Goal: Information Seeking & Learning: Compare options

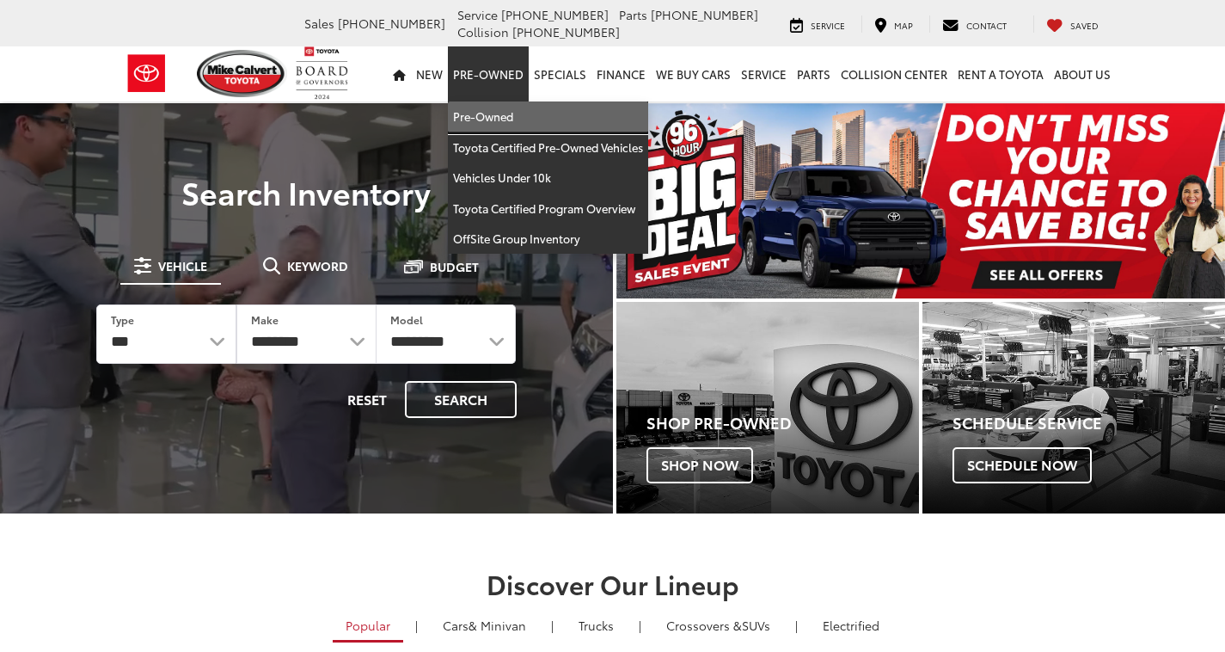
click at [501, 114] on link "Pre-Owned" at bounding box center [548, 116] width 200 height 31
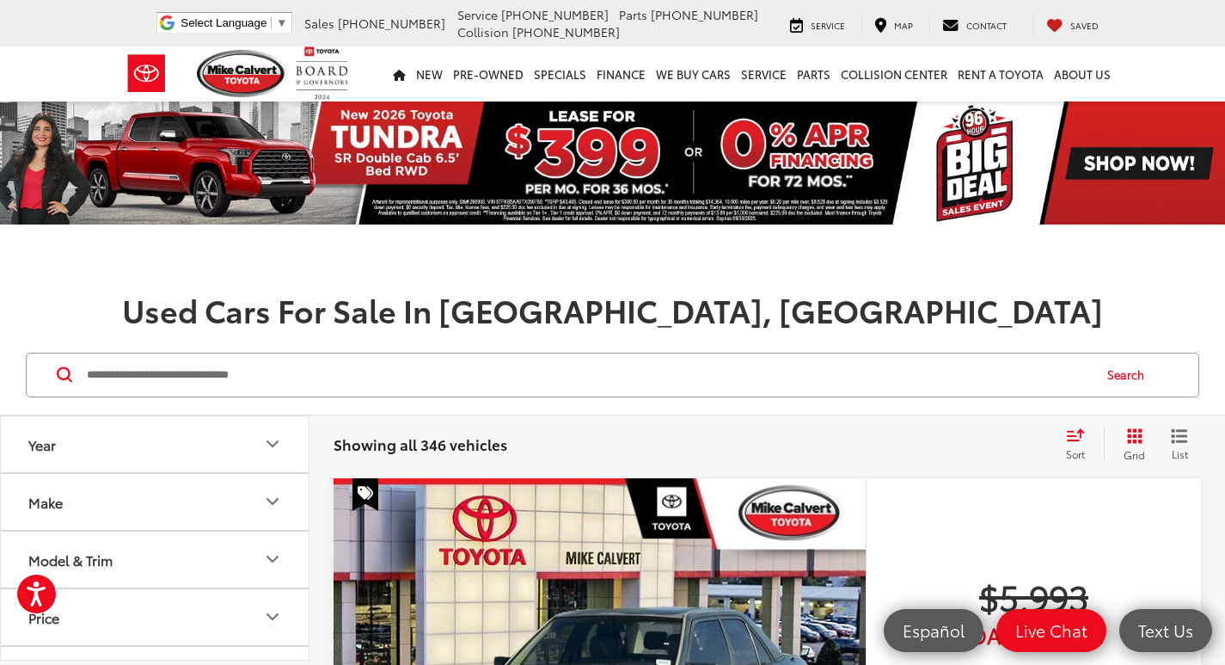
click at [278, 379] on input "Search by Make, Model, or Keyword" at bounding box center [588, 374] width 1006 height 41
type input "******"
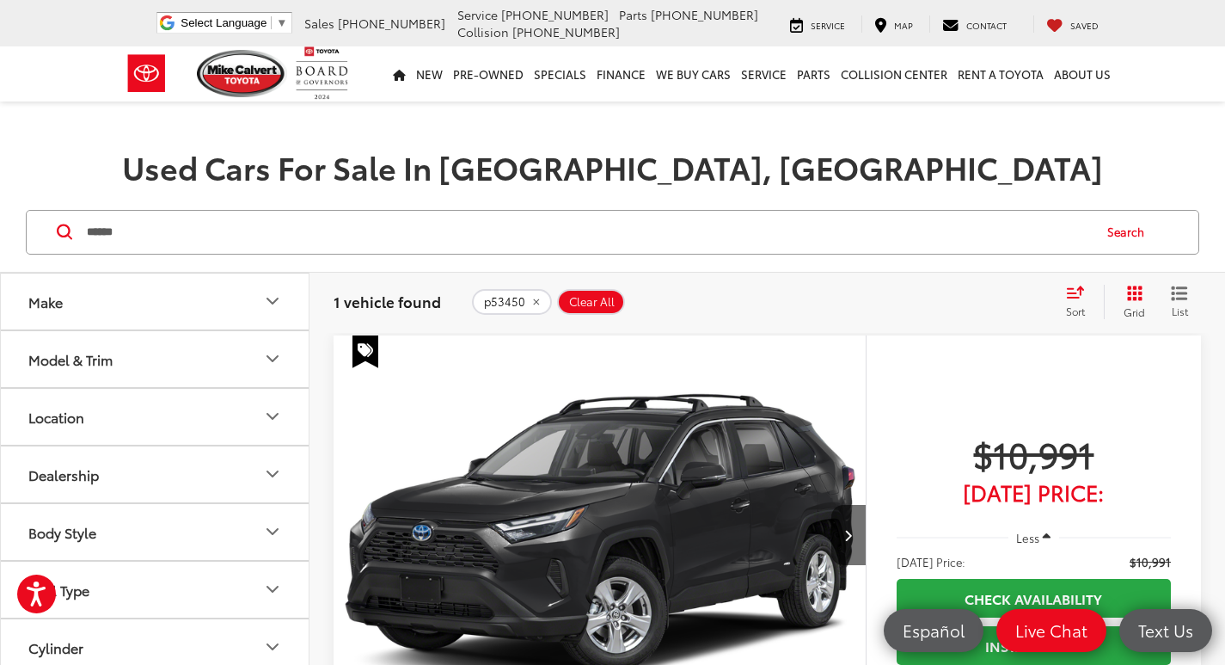
scroll to position [172, 0]
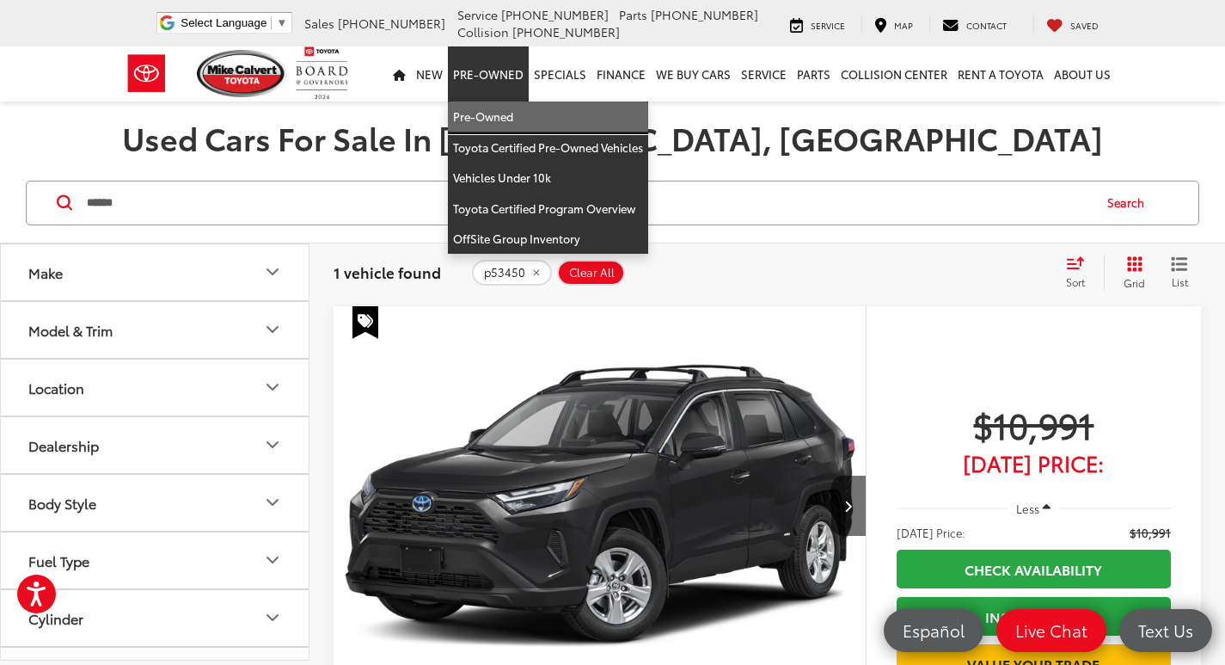
click at [483, 109] on link "Pre-Owned" at bounding box center [548, 116] width 200 height 31
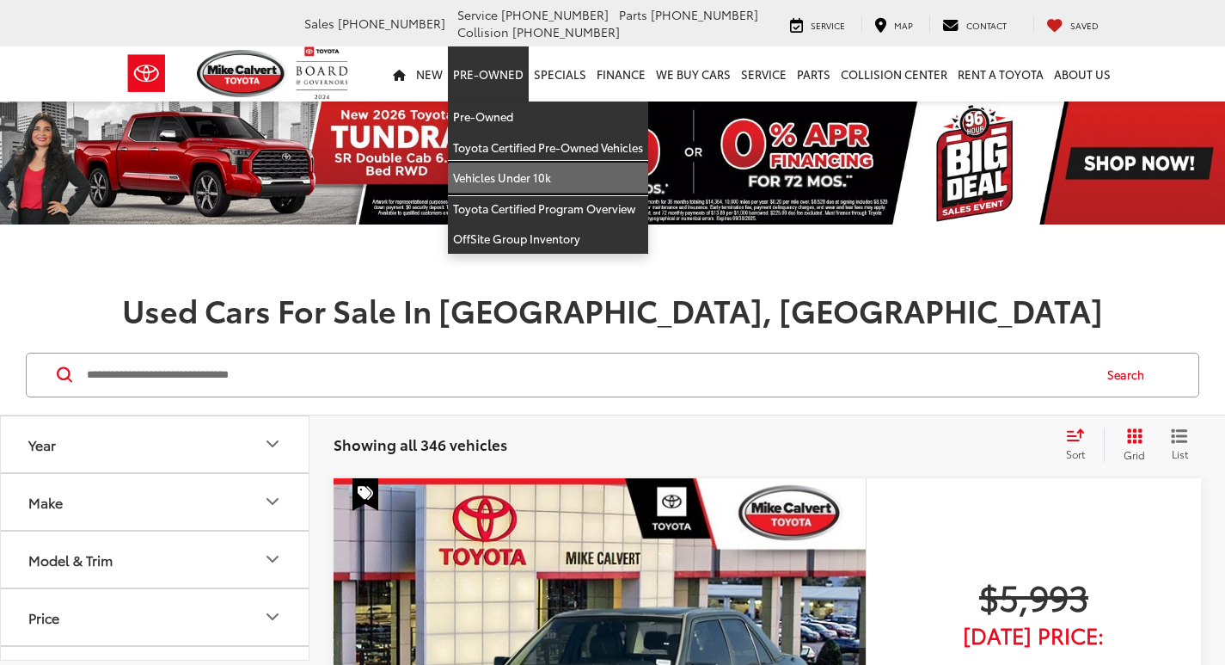
click at [537, 174] on link "Vehicles Under 10k" at bounding box center [548, 177] width 200 height 31
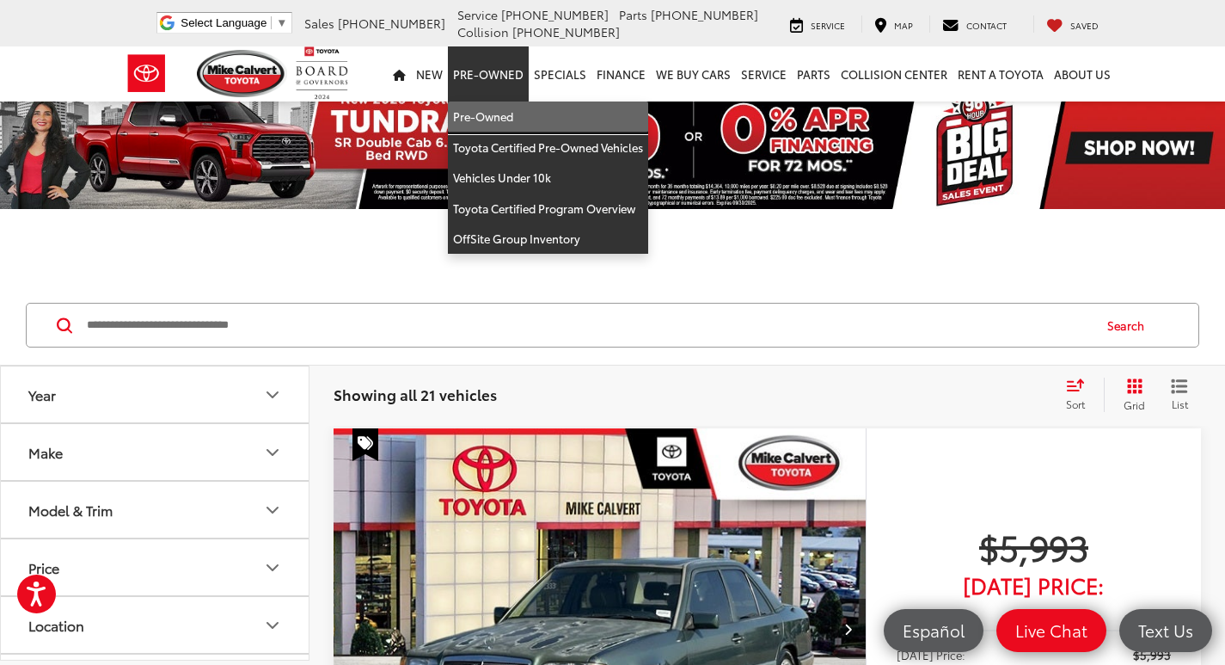
click at [497, 114] on link "Pre-Owned" at bounding box center [548, 116] width 200 height 31
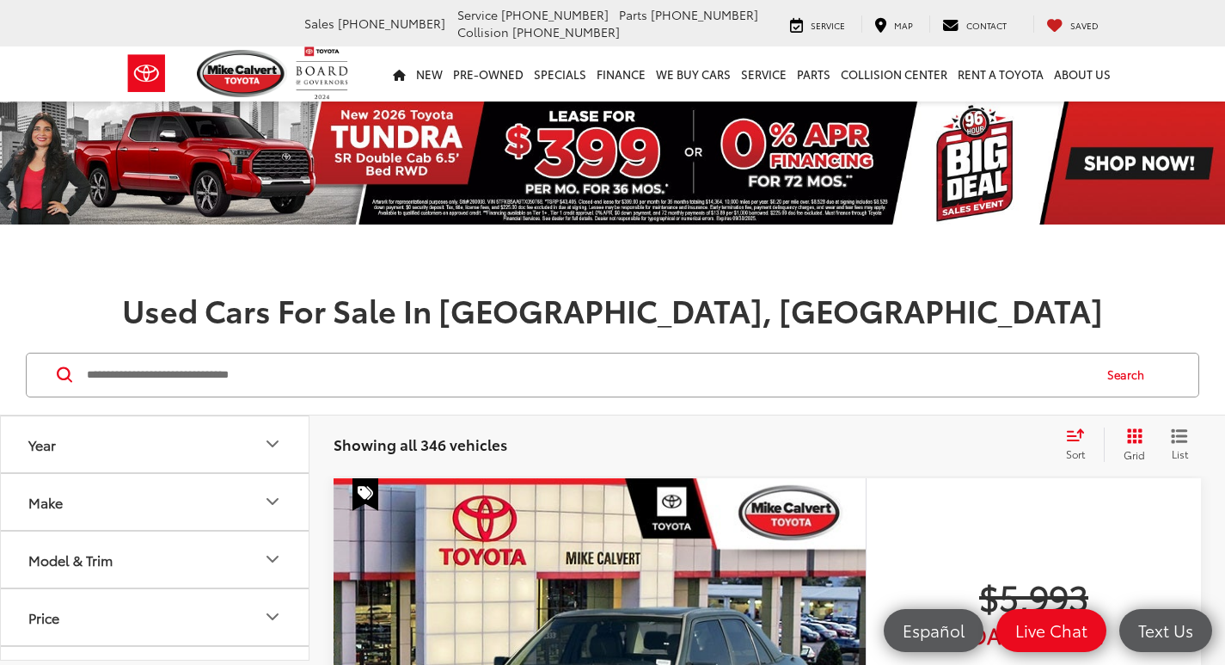
click at [387, 370] on input "Search by Make, Model, or Keyword" at bounding box center [588, 374] width 1006 height 41
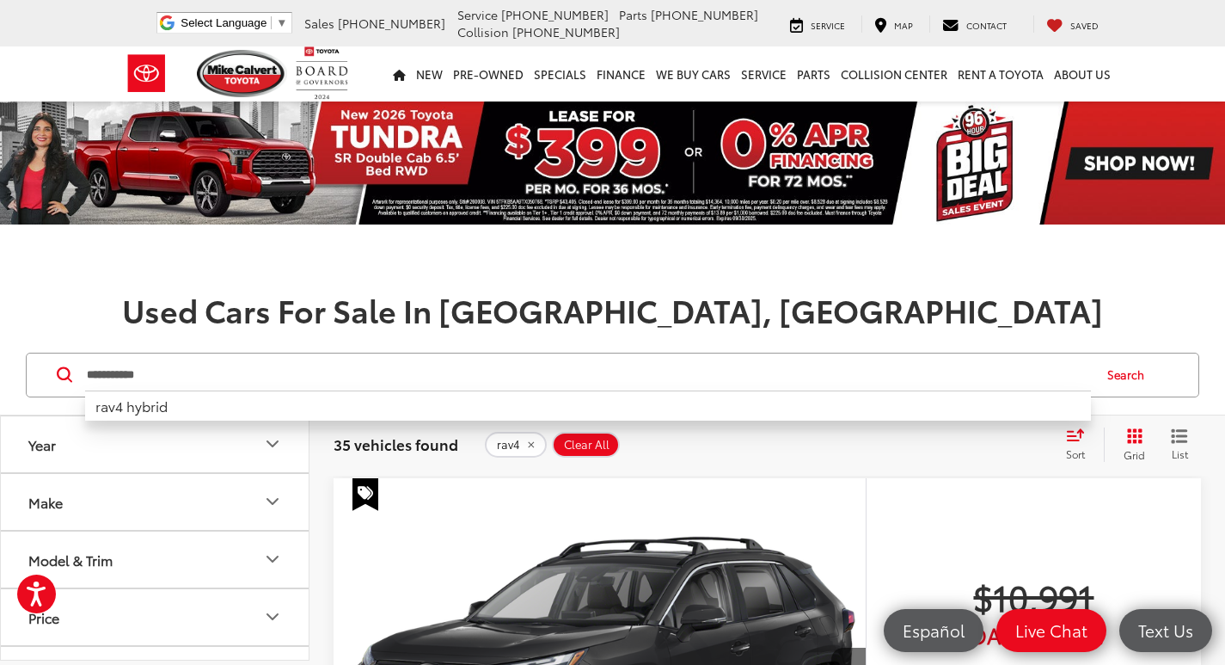
type input "**********"
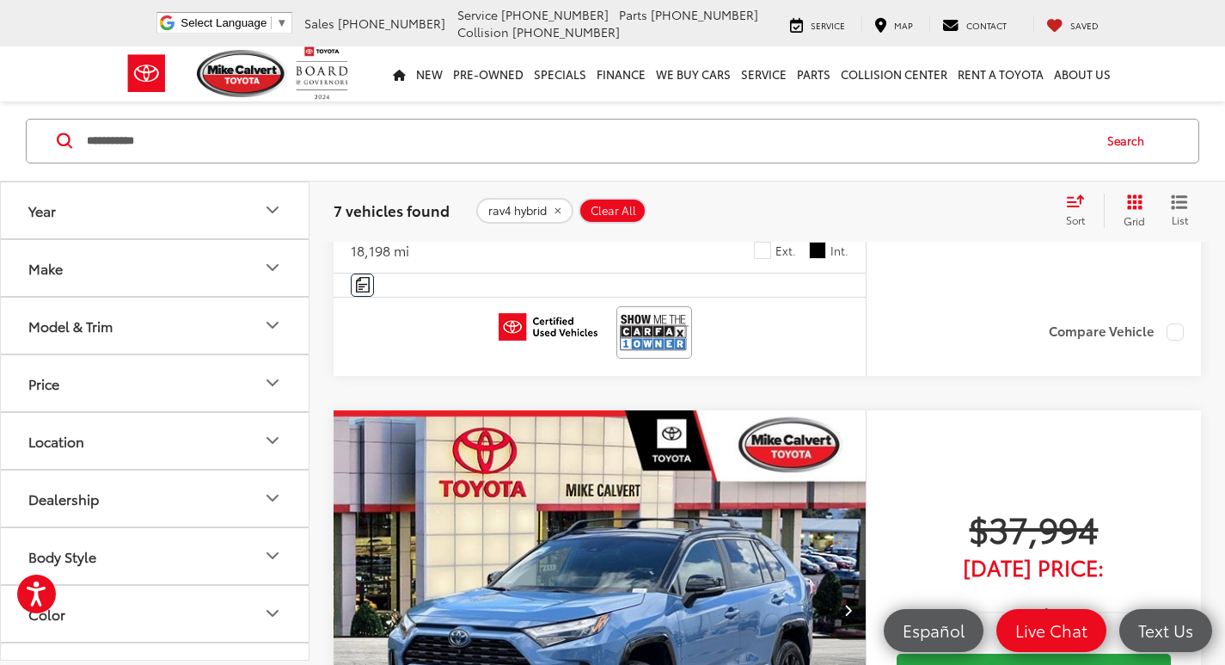
scroll to position [3353, 0]
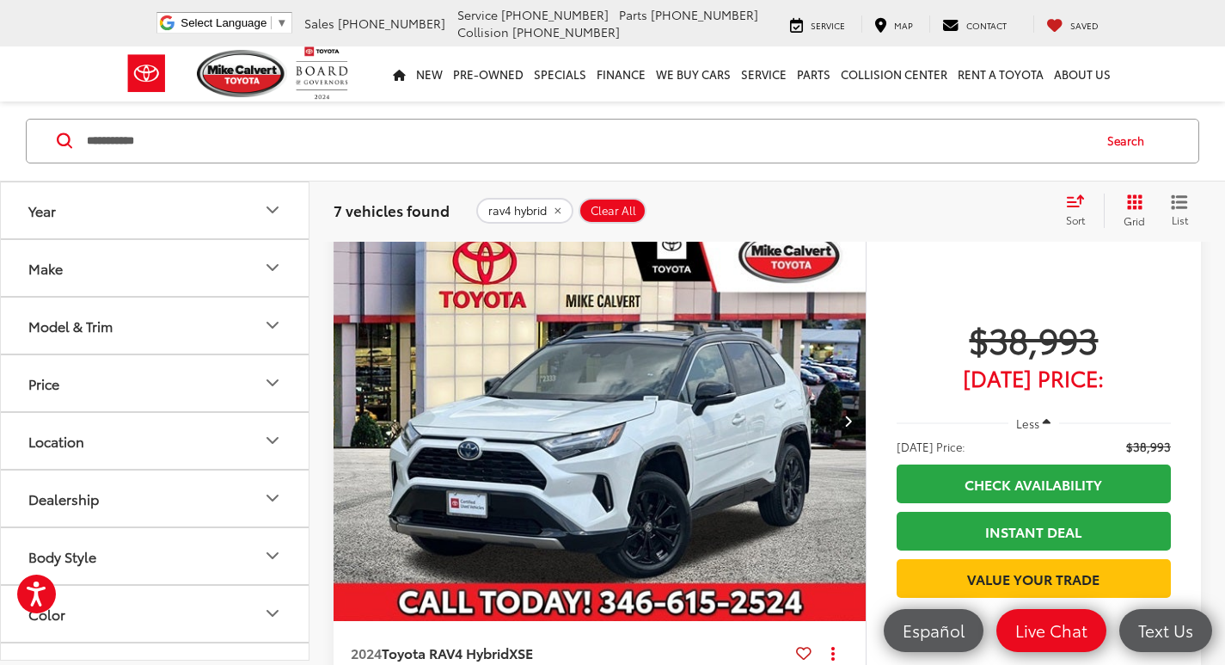
drag, startPoint x: 769, startPoint y: 318, endPoint x: 746, endPoint y: 454, distance: 137.7
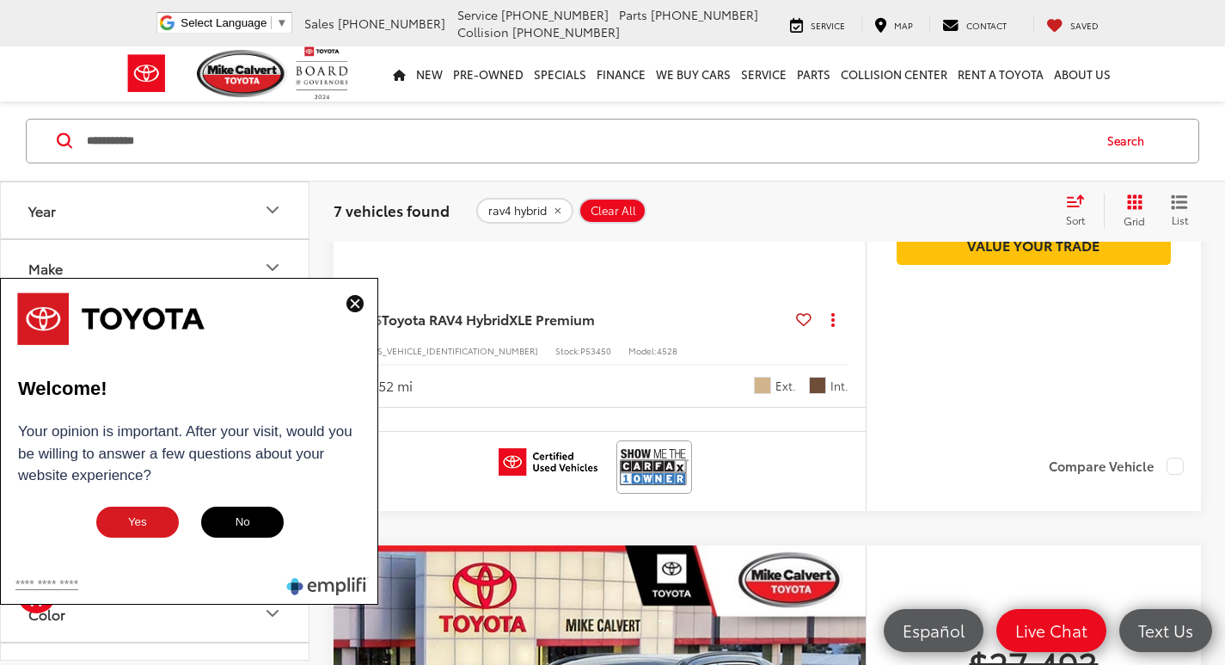
scroll to position [312, 0]
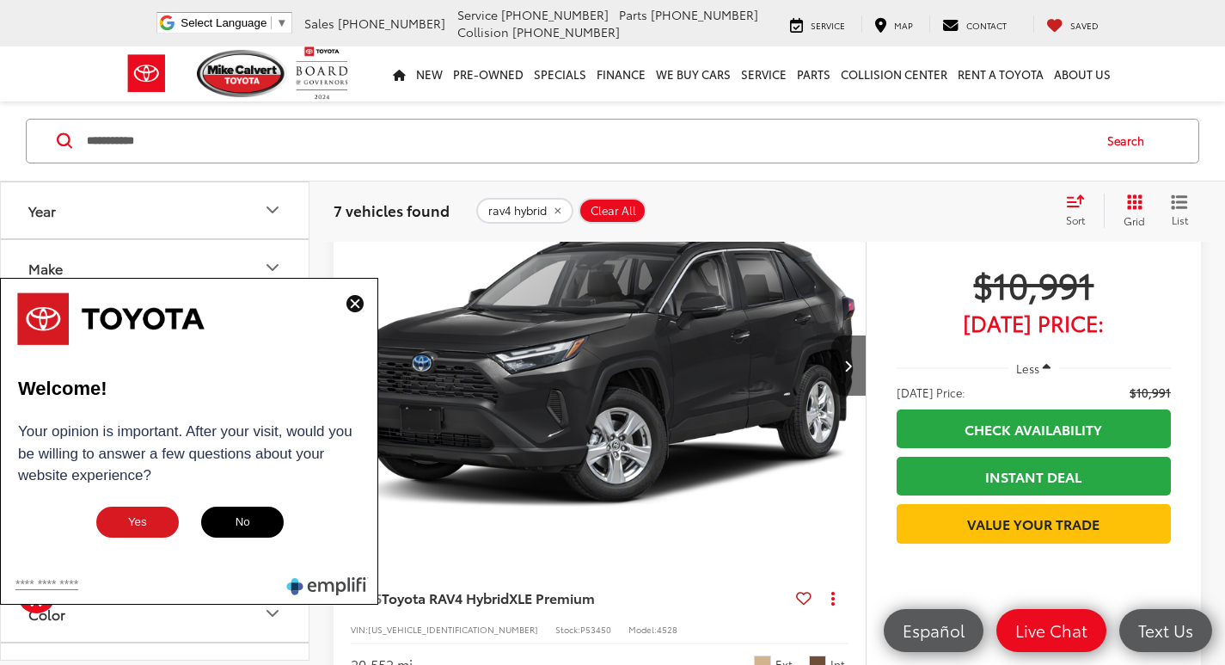
drag, startPoint x: 355, startPoint y: 297, endPoint x: 381, endPoint y: 301, distance: 26.0
click at [355, 297] on img at bounding box center [354, 303] width 17 height 17
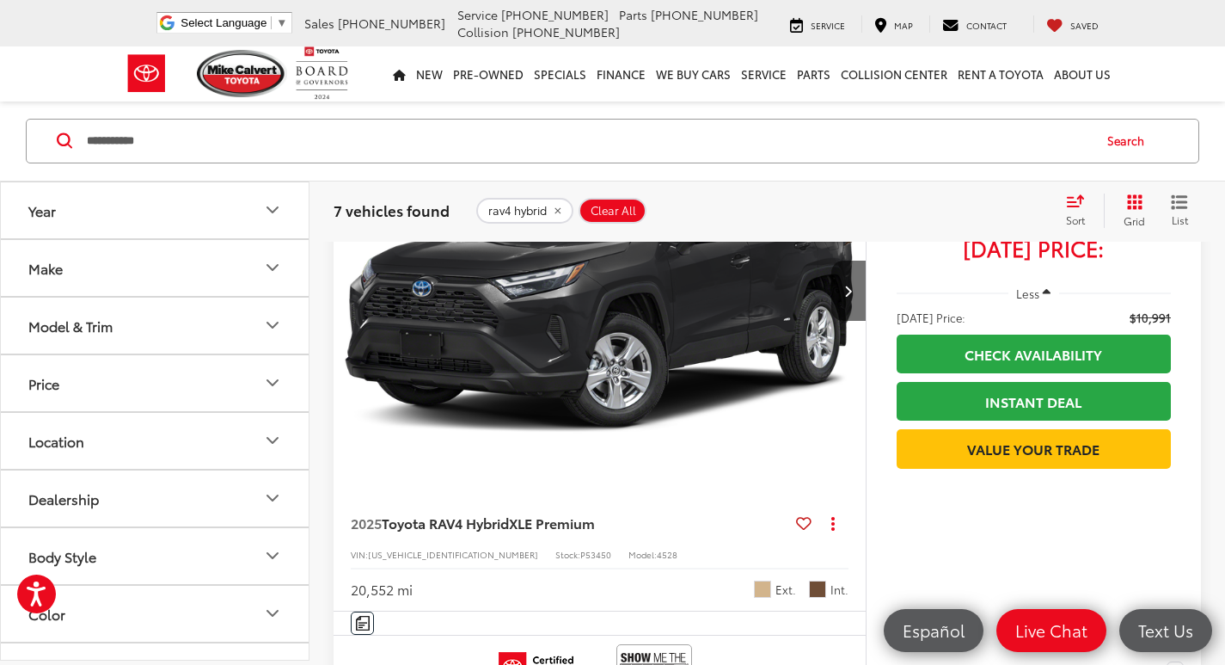
scroll to position [484, 0]
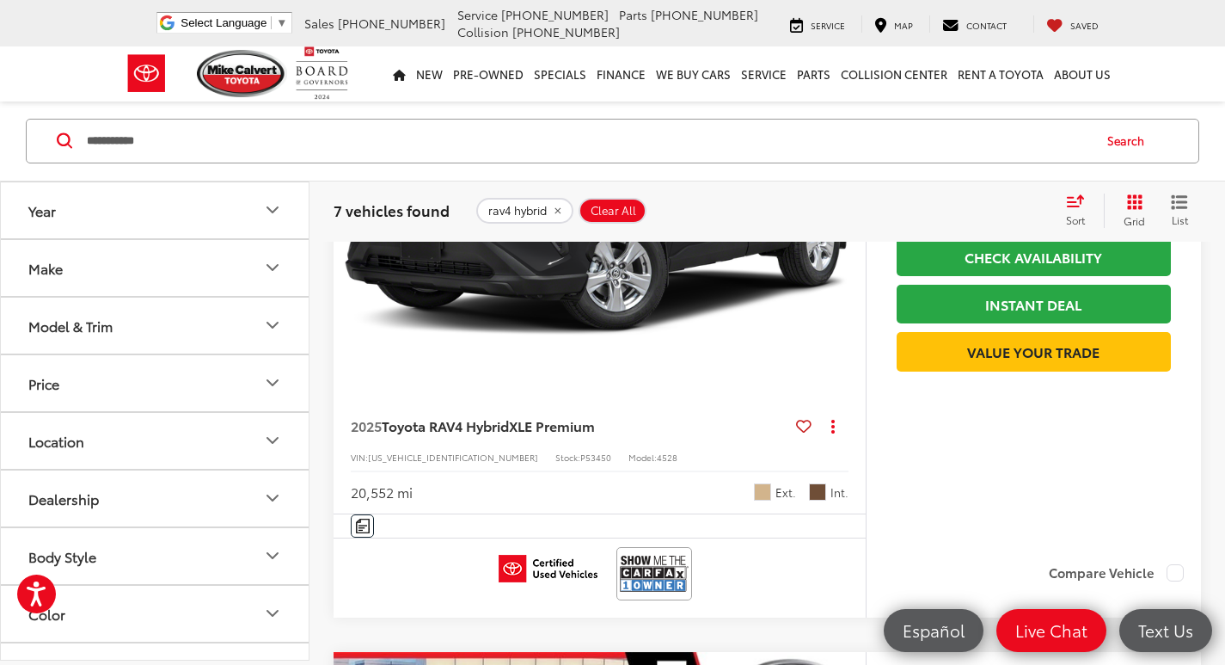
click at [580, 457] on span "P53450" at bounding box center [595, 457] width 31 height 13
copy span "P53450"
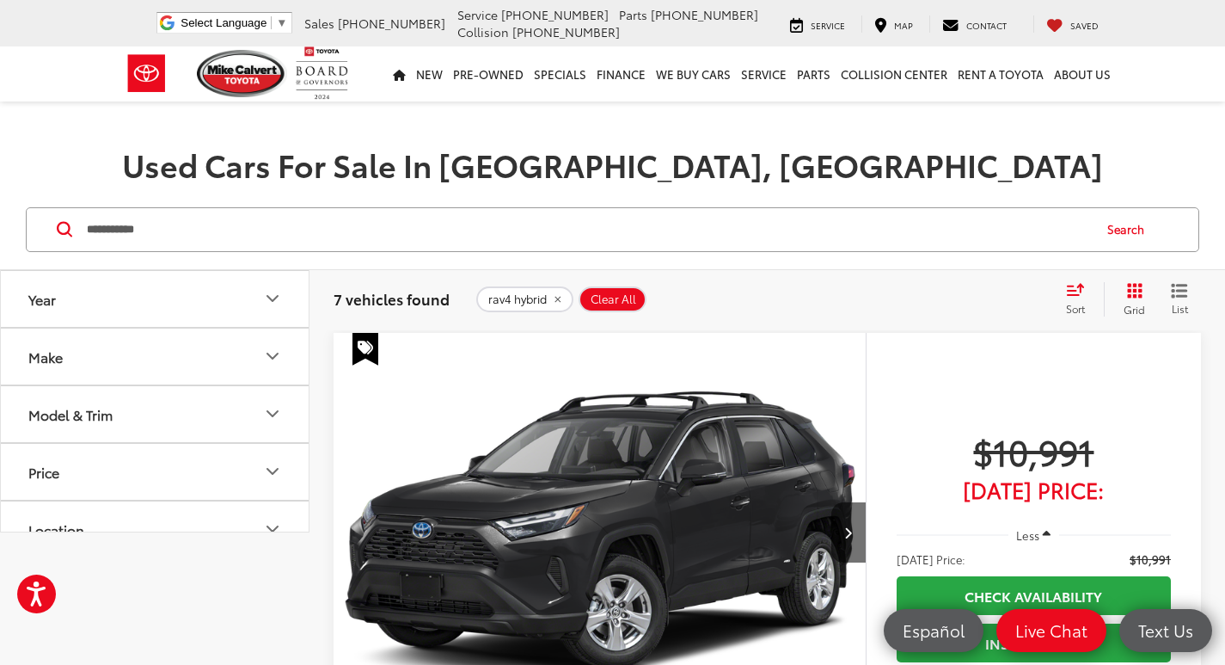
scroll to position [430, 0]
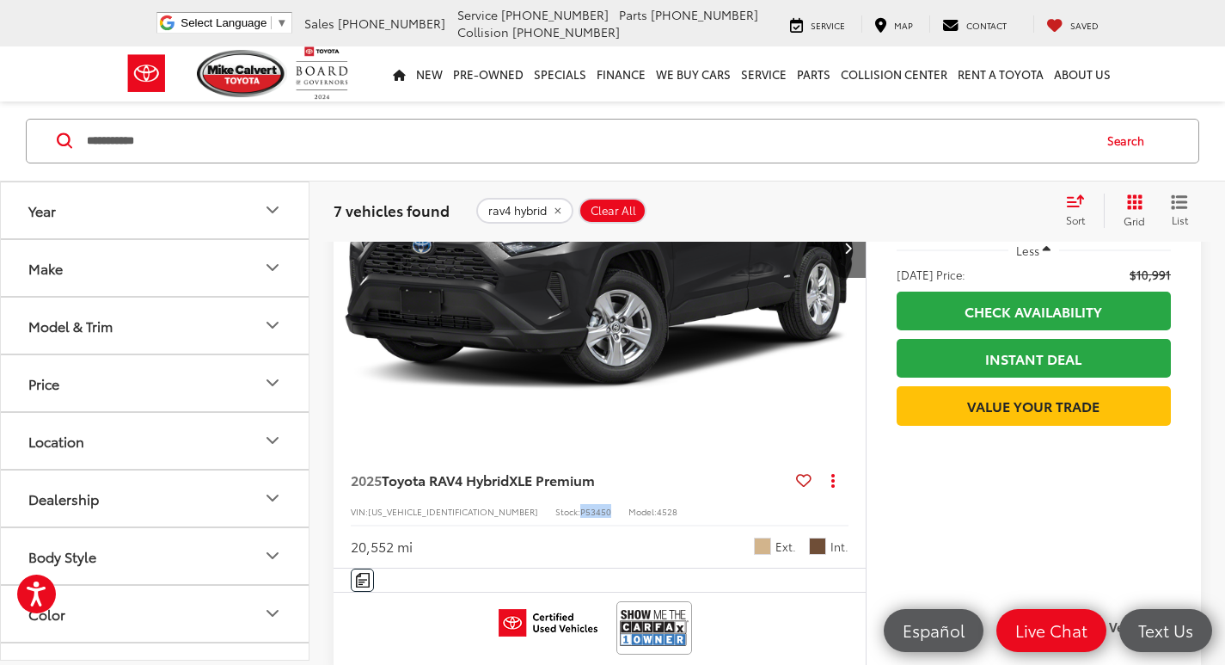
copy span "P53450"
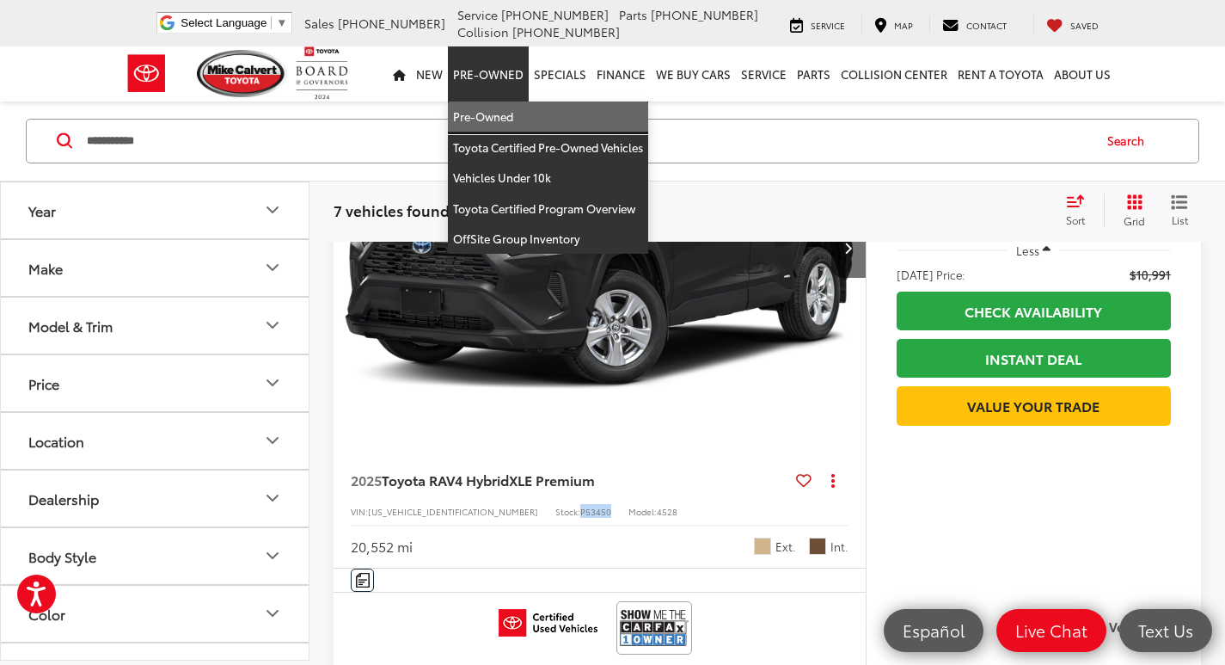
click at [509, 106] on link "Pre-Owned" at bounding box center [548, 116] width 200 height 31
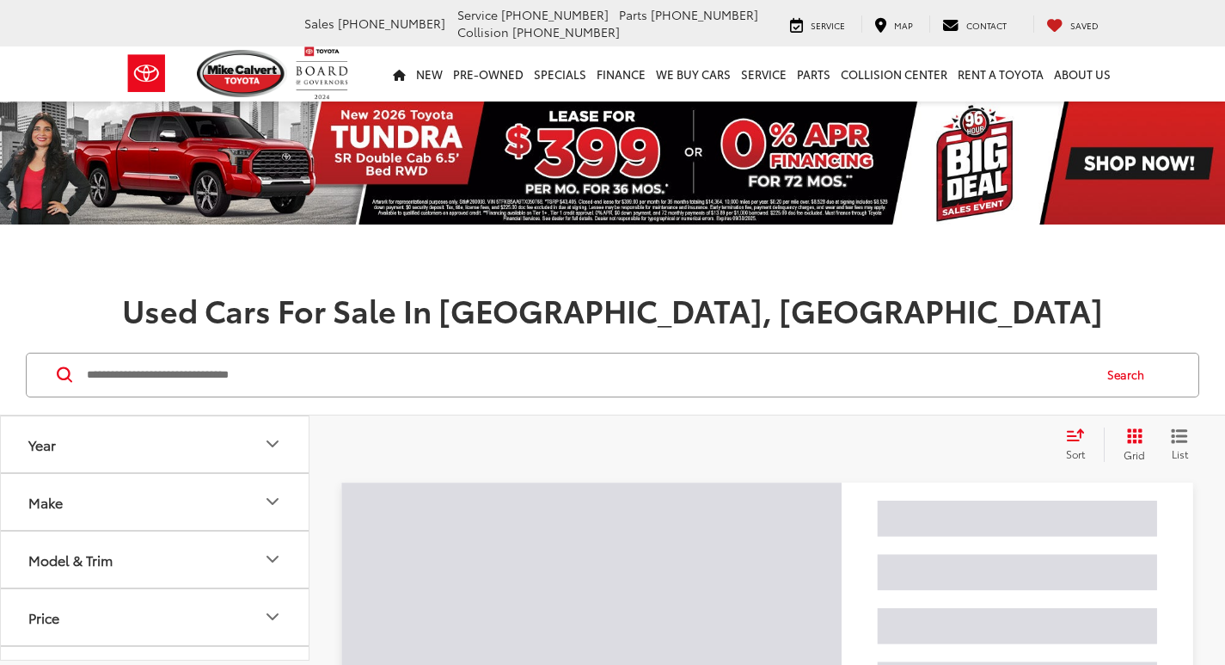
drag, startPoint x: 307, startPoint y: 332, endPoint x: 267, endPoint y: 365, distance: 51.3
click at [267, 365] on input "Search by Make, Model, or Keyword" at bounding box center [588, 374] width 1006 height 41
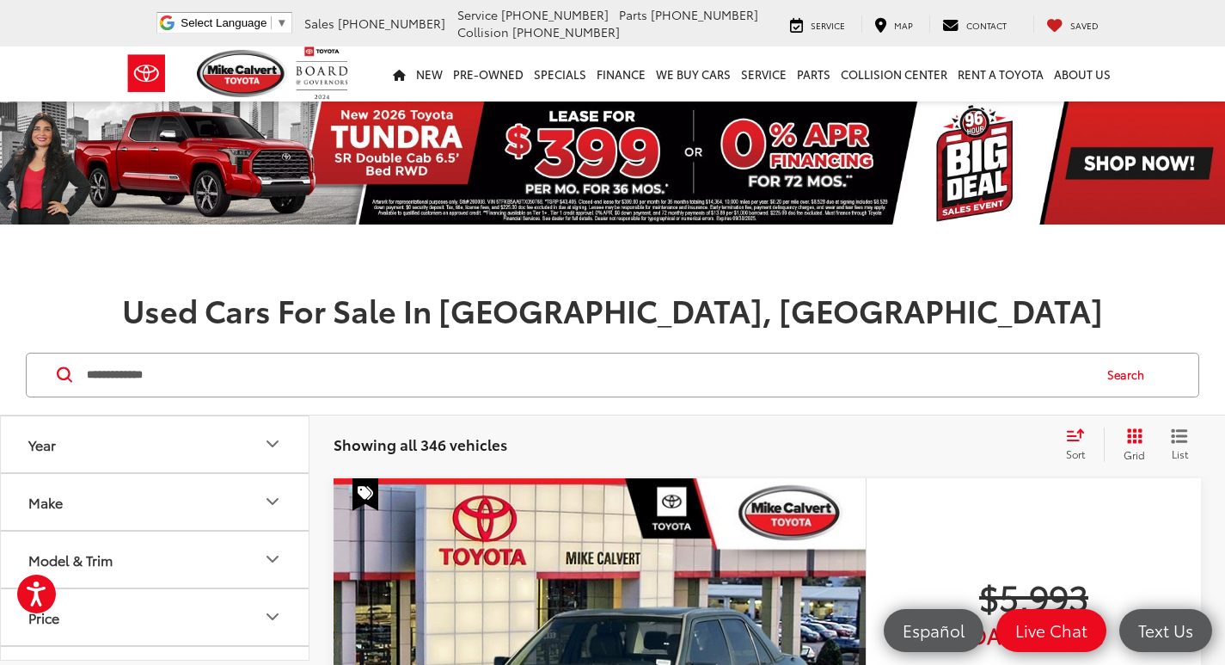
type input "**********"
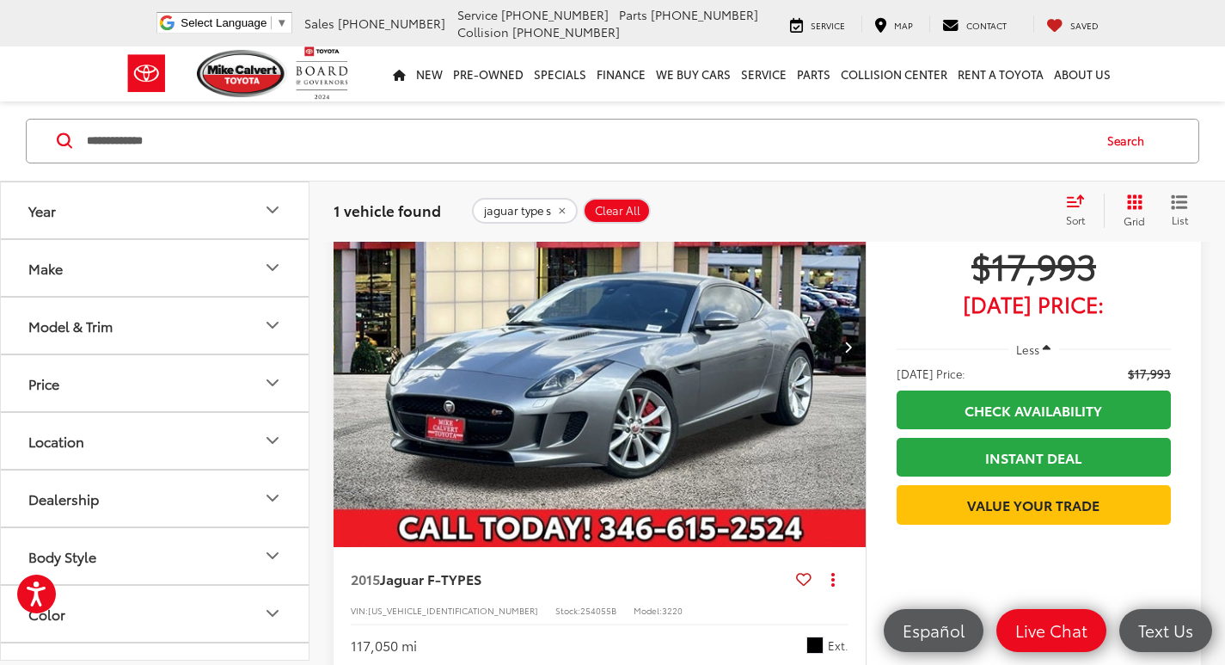
scroll to position [344, 0]
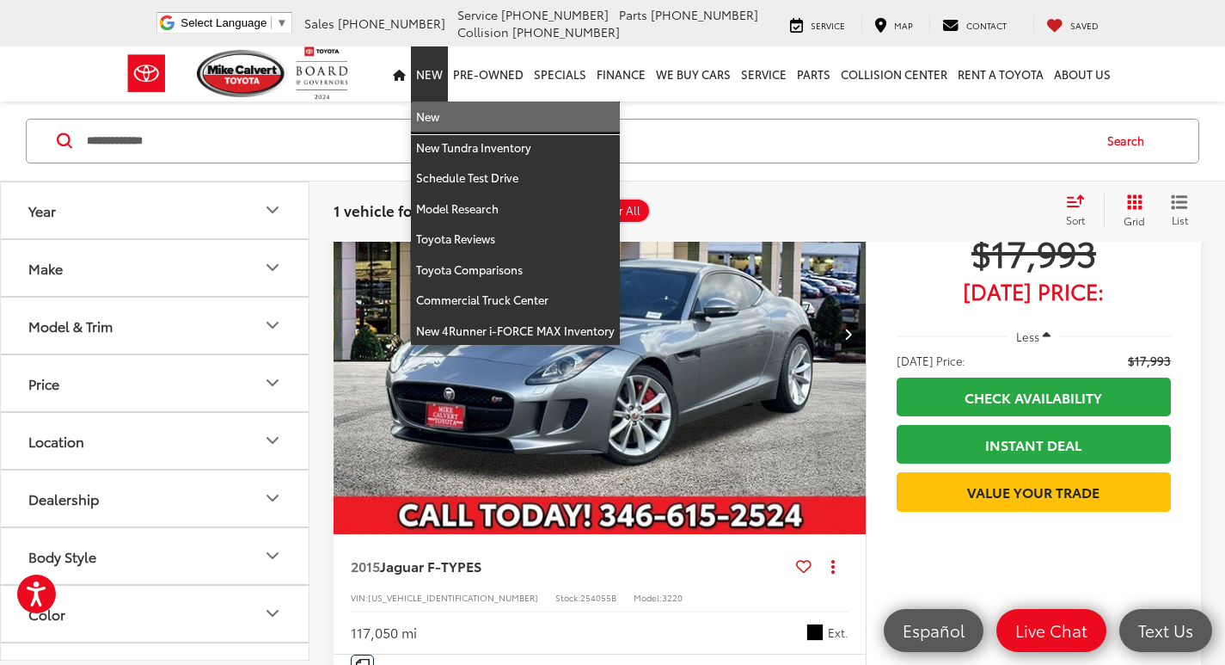
drag, startPoint x: 433, startPoint y: 108, endPoint x: 364, endPoint y: 138, distance: 75.9
click at [433, 109] on link "New" at bounding box center [515, 116] width 209 height 31
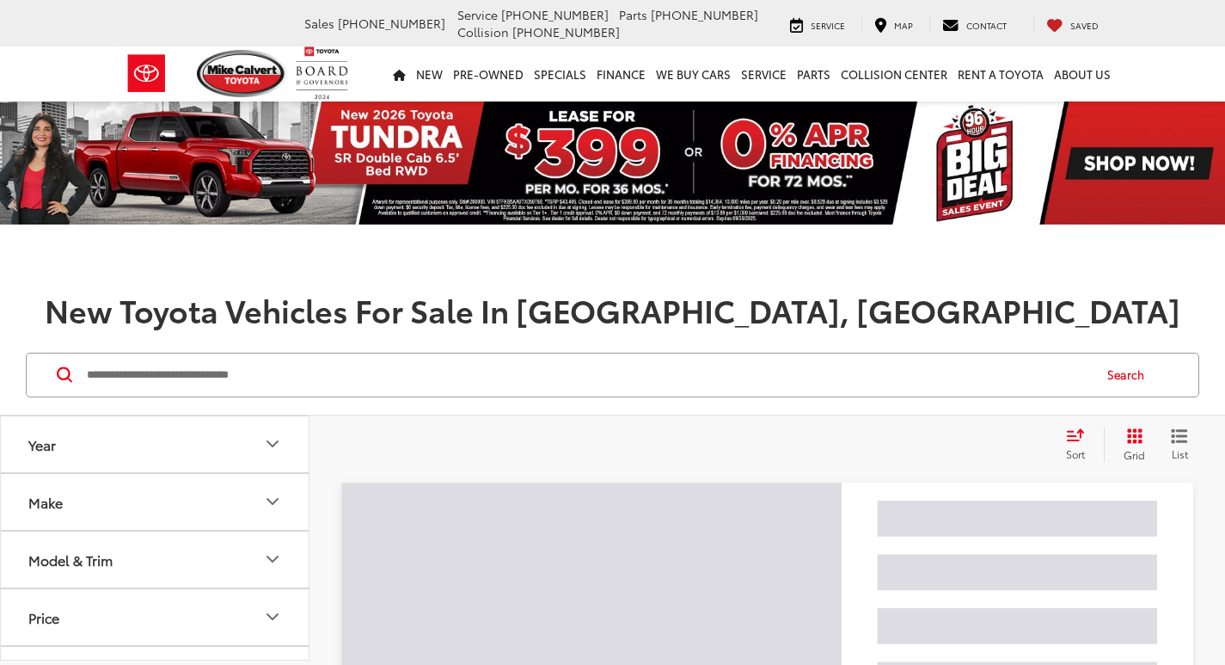
click at [239, 378] on input "Search by Make, Model, or Keyword" at bounding box center [588, 374] width 1006 height 41
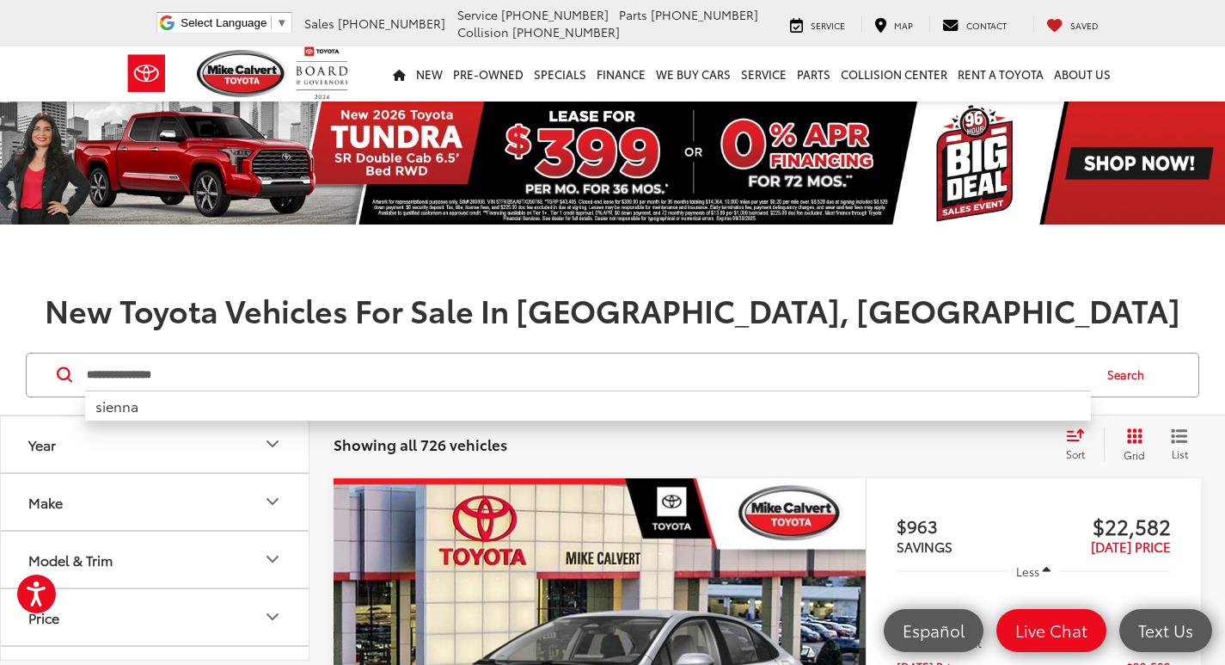
type input "**********"
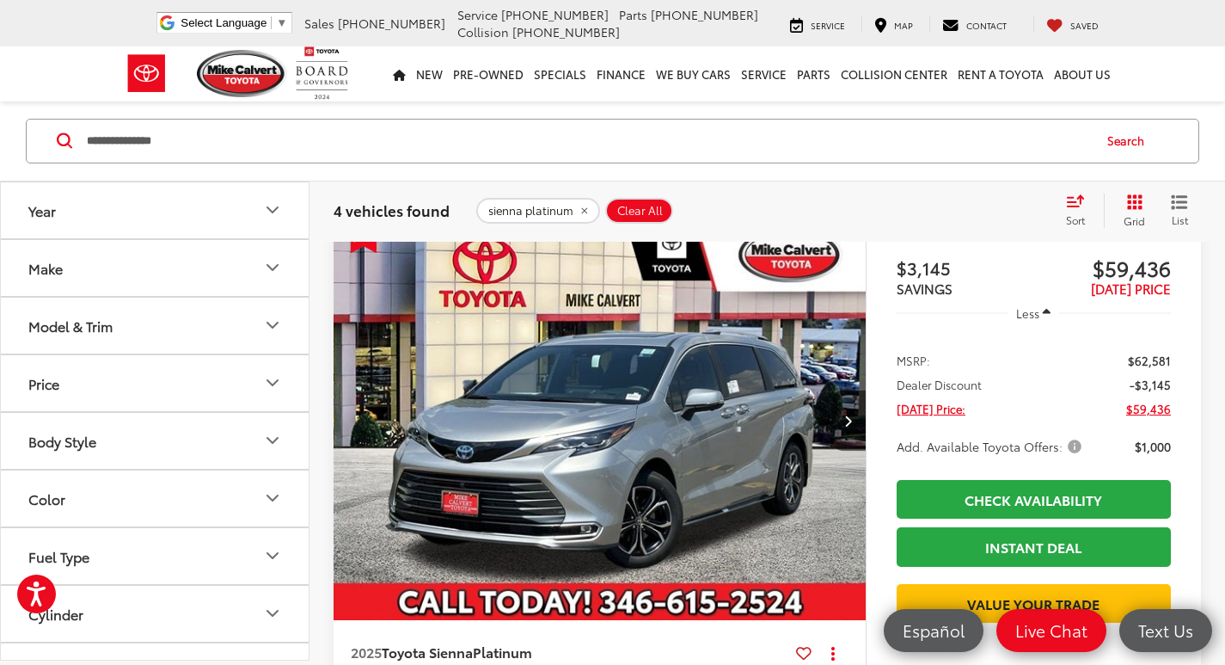
scroll to position [1462, 0]
